Goal: Use online tool/utility: Utilize a website feature to perform a specific function

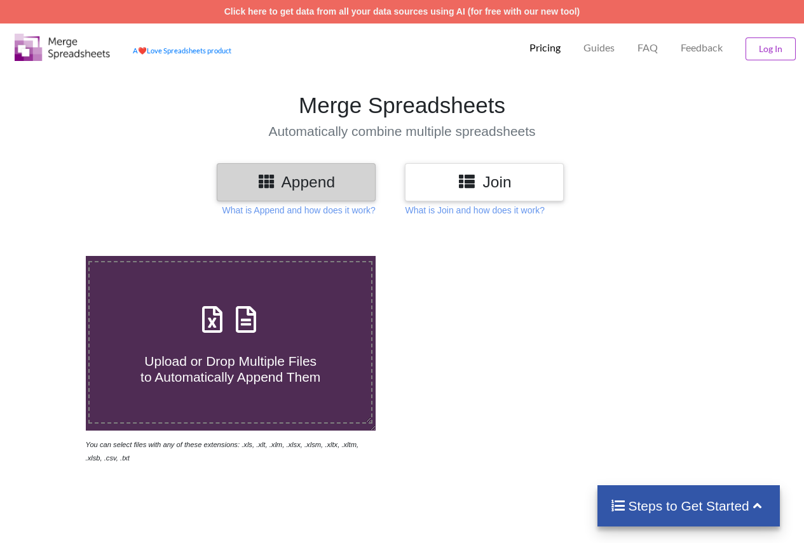
click at [279, 334] on div "Upload or Drop Multiple Files to Automatically Append Them" at bounding box center [231, 343] width 282 height 86
click at [53, 256] on input "Upload or Drop Multiple Files to Automatically Append Them" at bounding box center [53, 256] width 0 height 0
click at [285, 324] on div "Upload or Drop Multiple Files to Automatically Append Them" at bounding box center [231, 343] width 282 height 86
click at [53, 256] on input "Upload or Drop Multiple Files to Automatically Append Them" at bounding box center [53, 256] width 0 height 0
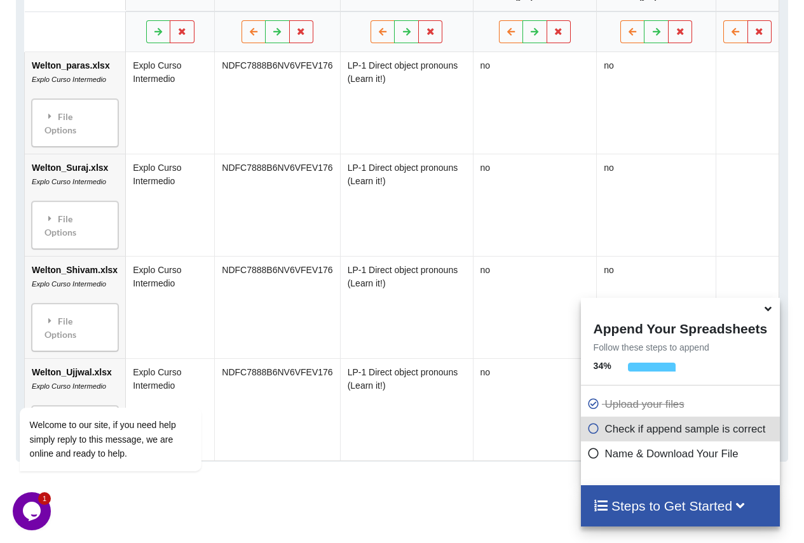
scroll to position [702, 0]
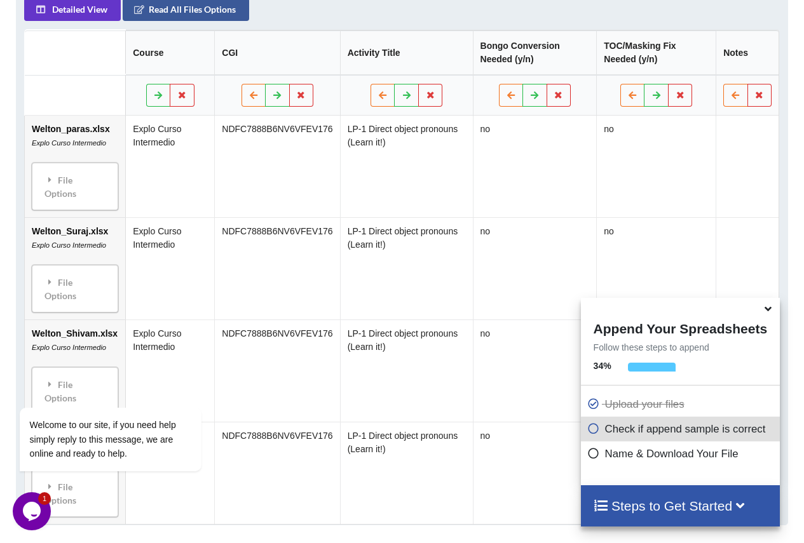
click at [772, 313] on icon at bounding box center [767, 306] width 13 height 11
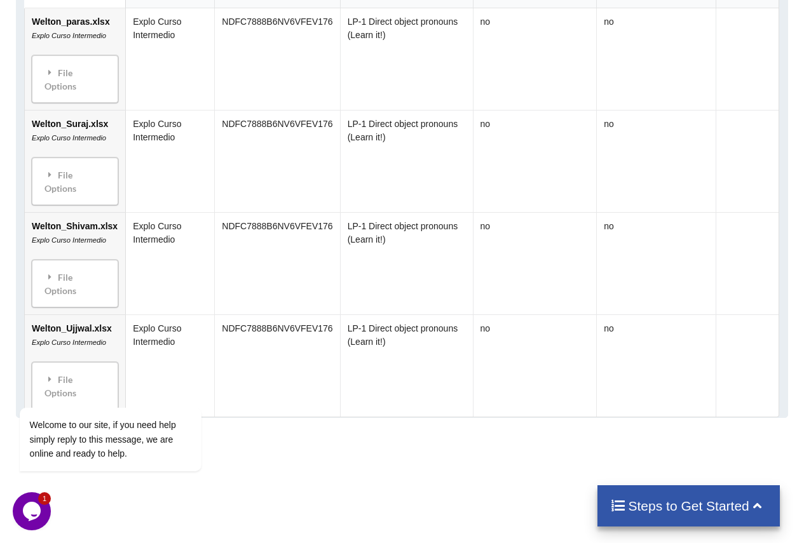
scroll to position [829, 0]
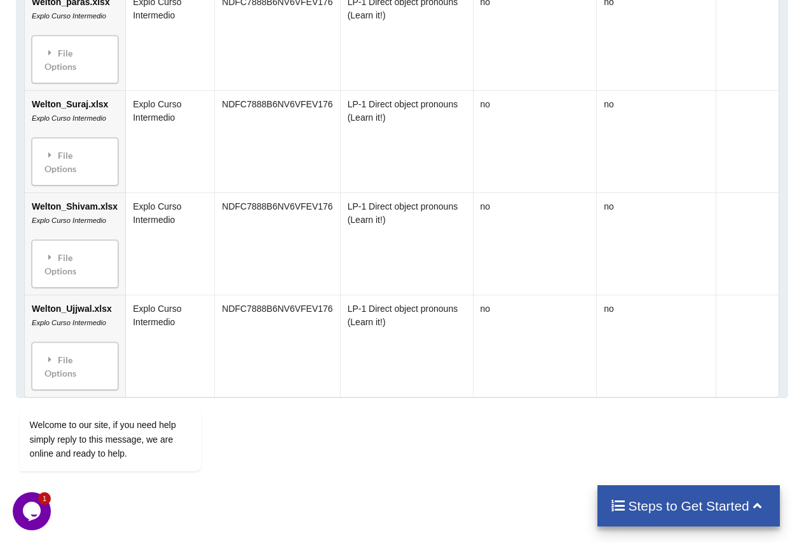
click at [747, 268] on td at bounding box center [747, 244] width 63 height 102
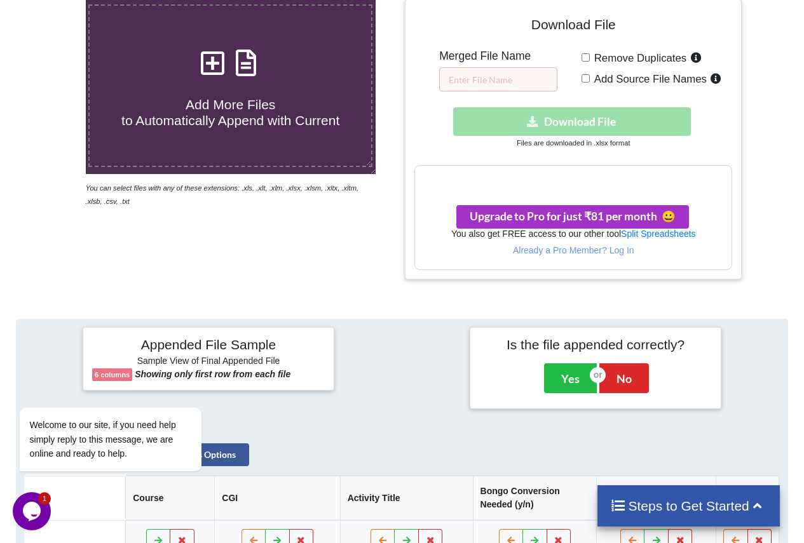
scroll to position [11, 0]
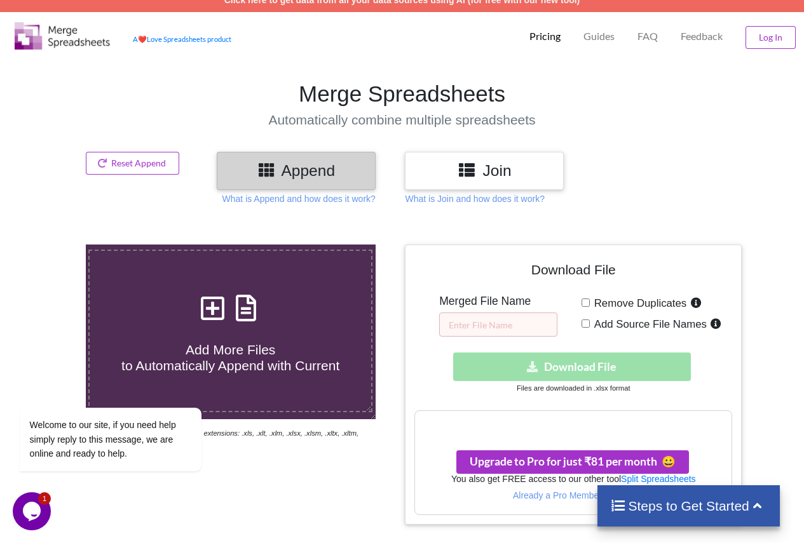
click at [524, 363] on div "Download hidden Download File" at bounding box center [573, 367] width 318 height 29
click at [520, 343] on div "Download File Merged File Name Remove Duplicates Add Source File Names Download…" at bounding box center [573, 384] width 318 height 261
click at [638, 245] on div "Download File Merged File Name Remove Duplicates Add Source File Names Download…" at bounding box center [573, 385] width 337 height 280
